Goal: Task Accomplishment & Management: Manage account settings

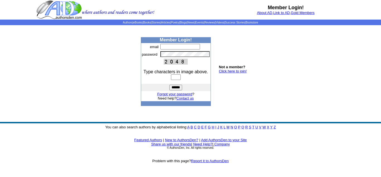
click at [163, 46] on input "text" at bounding box center [181, 47] width 40 height 6
type input "**********"
click at [175, 77] on input "text" at bounding box center [176, 77] width 10 height 6
type input "****"
click at [179, 85] on td "******" at bounding box center [176, 87] width 70 height 7
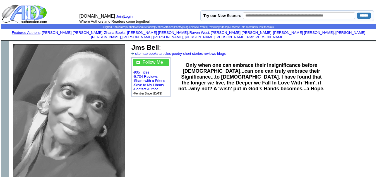
click at [130, 16] on link "Login" at bounding box center [128, 16] width 9 height 4
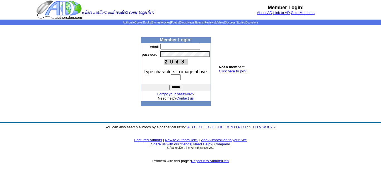
click at [167, 46] on input "text" at bounding box center [181, 47] width 40 height 6
type input "**********"
click at [177, 76] on input "text" at bounding box center [176, 77] width 10 height 6
type input "****"
click at [176, 88] on input "******" at bounding box center [175, 88] width 13 height 6
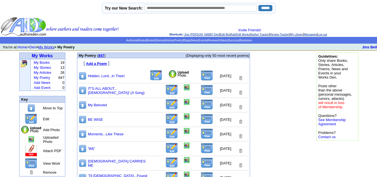
click at [82, 92] on img at bounding box center [82, 90] width 8 height 9
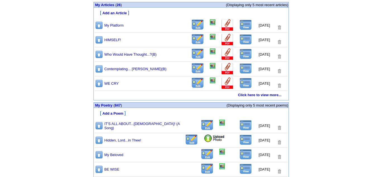
scroll to position [292, 0]
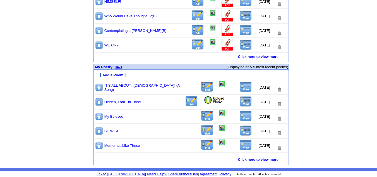
click at [119, 65] on link "847" at bounding box center [118, 67] width 6 height 4
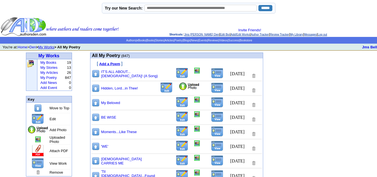
click at [179, 86] on img at bounding box center [189, 86] width 21 height 8
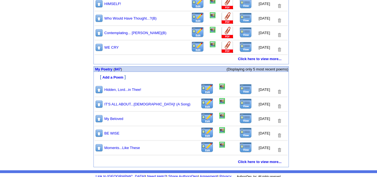
scroll to position [292, 0]
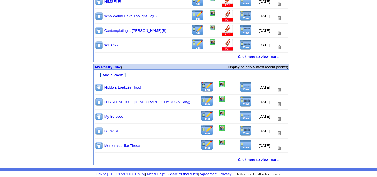
click at [240, 89] on img at bounding box center [246, 87] width 13 height 11
click at [219, 85] on img at bounding box center [222, 84] width 6 height 6
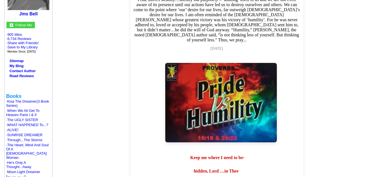
scroll to position [56, 0]
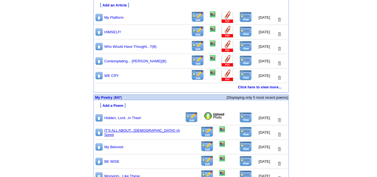
scroll to position [292, 0]
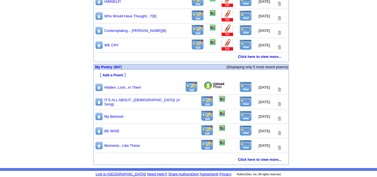
click at [204, 86] on img at bounding box center [214, 85] width 21 height 8
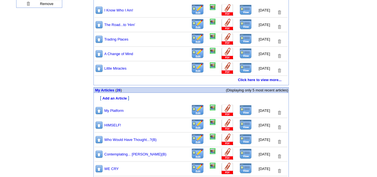
scroll to position [279, 0]
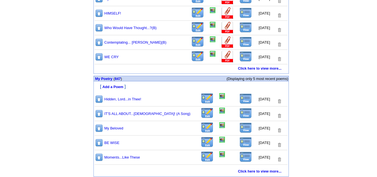
click at [243, 101] on img at bounding box center [246, 98] width 13 height 11
click at [219, 98] on img at bounding box center [222, 96] width 6 height 6
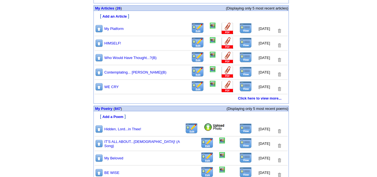
scroll to position [292, 0]
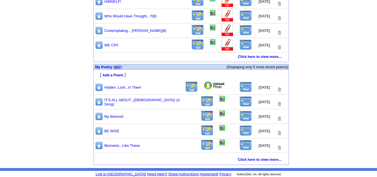
click at [119, 66] on link "847" at bounding box center [118, 67] width 6 height 4
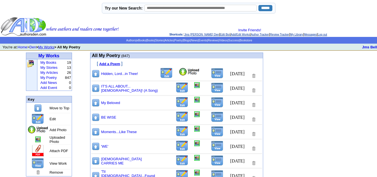
click at [179, 73] on img at bounding box center [189, 72] width 21 height 8
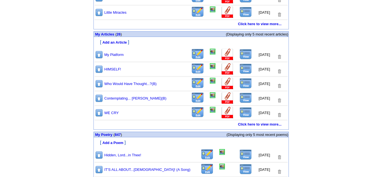
scroll to position [279, 0]
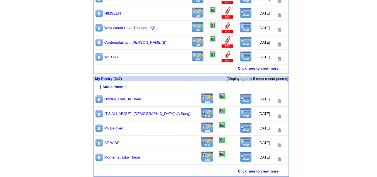
click at [240, 101] on img at bounding box center [246, 98] width 13 height 11
click at [219, 97] on img at bounding box center [222, 96] width 6 height 6
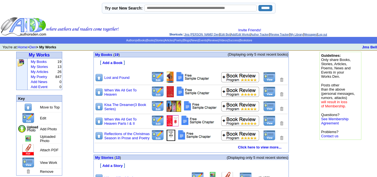
click at [327, 35] on link "Log out" at bounding box center [322, 34] width 9 height 3
